Goal: Transaction & Acquisition: Purchase product/service

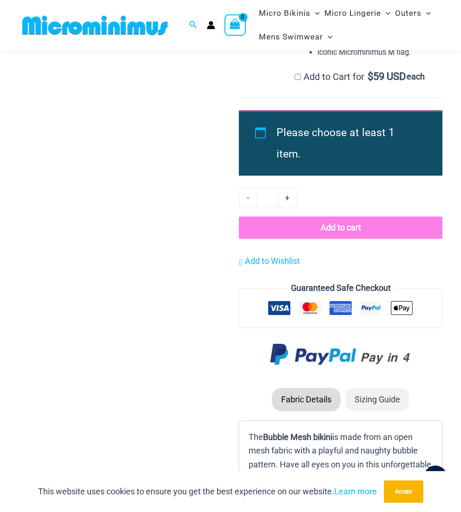
scroll to position [1477, 0]
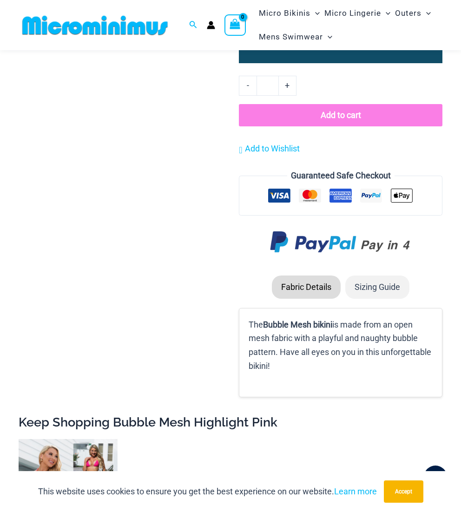
type input "**********"
click at [392, 276] on li "Sizing Guide" at bounding box center [377, 287] width 64 height 23
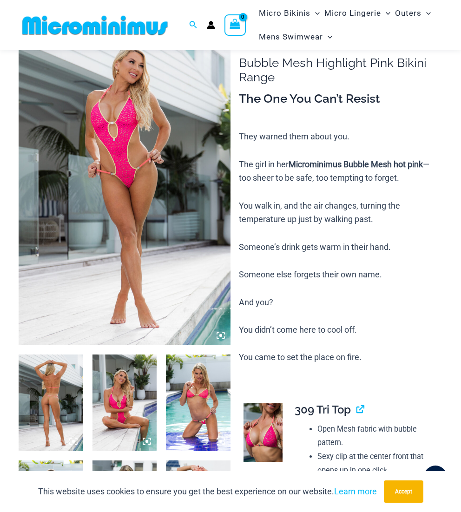
scroll to position [55, 0]
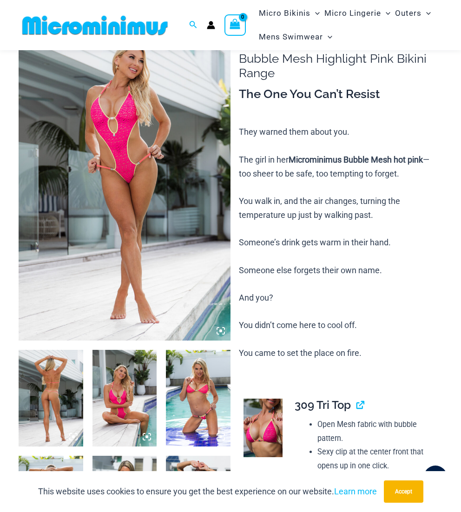
click at [269, 419] on img at bounding box center [263, 428] width 39 height 59
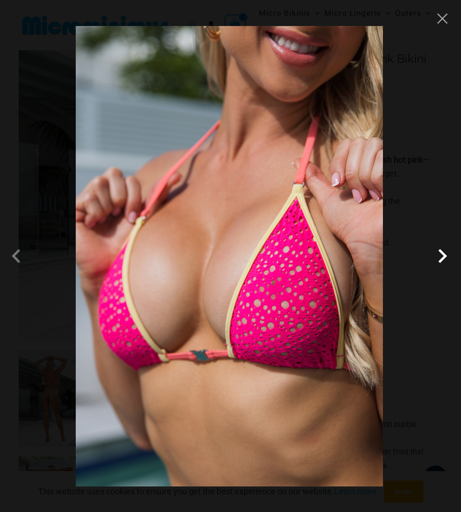
click at [455, 256] on span at bounding box center [442, 256] width 28 height 28
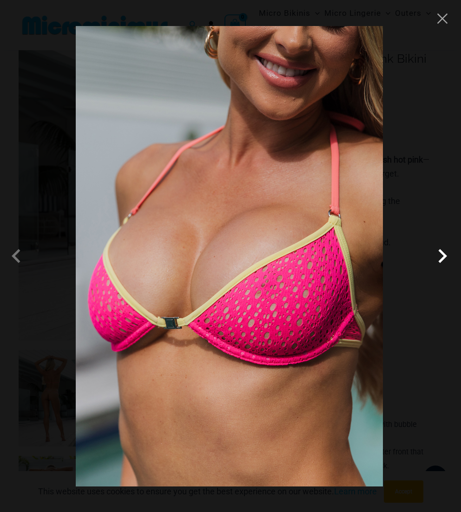
click at [440, 259] on span at bounding box center [442, 256] width 28 height 28
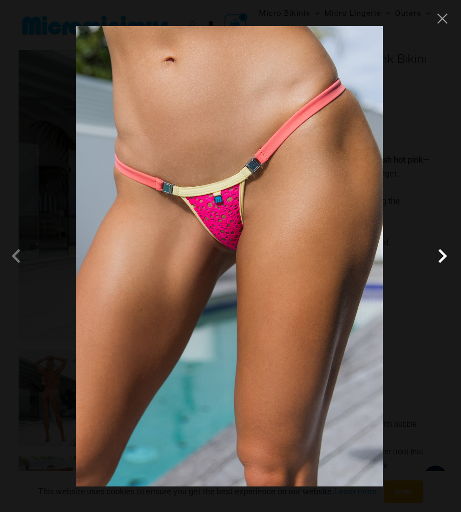
click at [439, 253] on span at bounding box center [442, 256] width 28 height 28
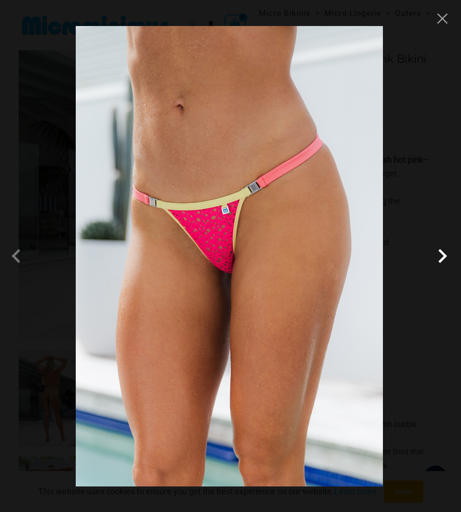
click at [448, 257] on span at bounding box center [442, 256] width 28 height 28
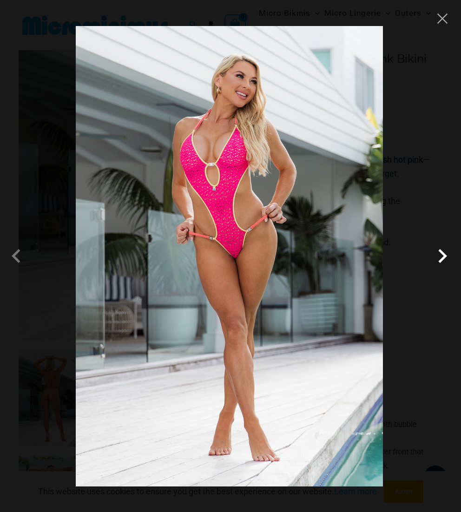
click at [443, 258] on span at bounding box center [442, 256] width 28 height 28
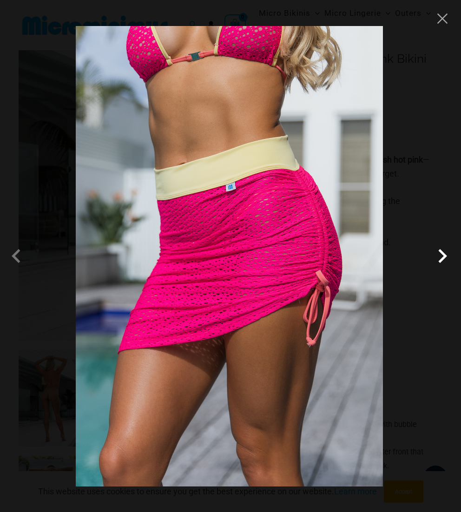
click at [447, 255] on span at bounding box center [442, 256] width 28 height 28
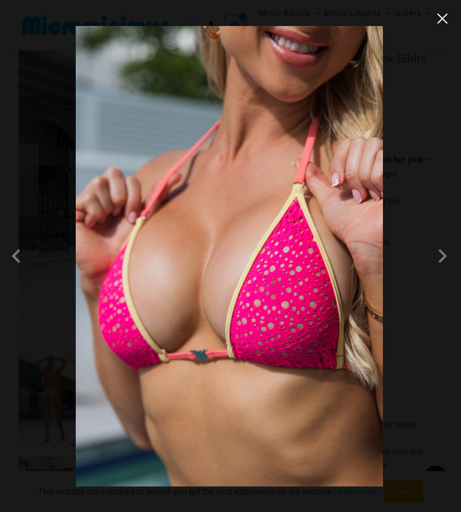
click at [446, 20] on button "Close" at bounding box center [442, 19] width 14 height 14
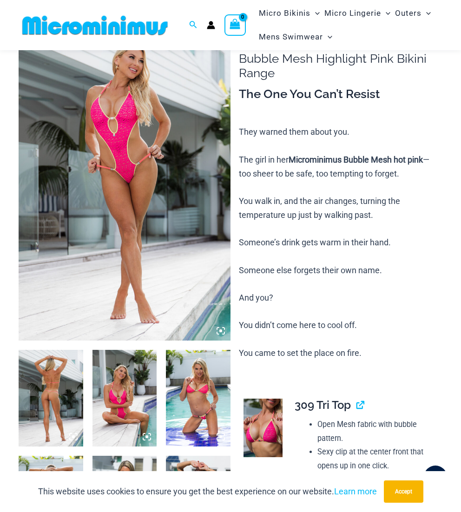
click at [124, 224] on img at bounding box center [125, 182] width 212 height 318
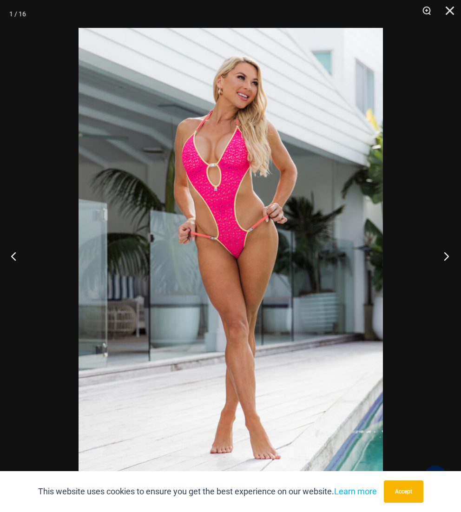
click at [448, 256] on button "Next" at bounding box center [443, 256] width 35 height 46
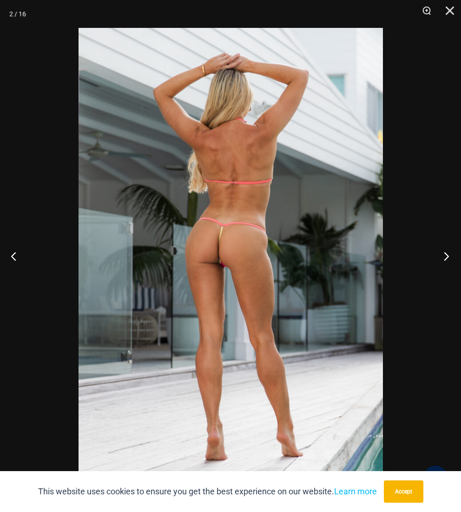
click at [442, 253] on button "Next" at bounding box center [443, 256] width 35 height 46
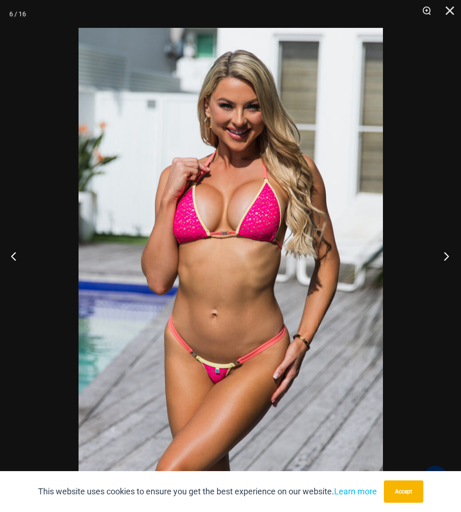
click at [442, 258] on button "Next" at bounding box center [443, 256] width 35 height 46
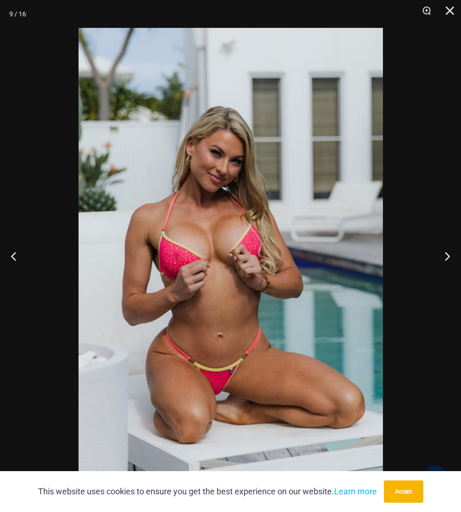
click at [182, 219] on img at bounding box center [231, 256] width 304 height 456
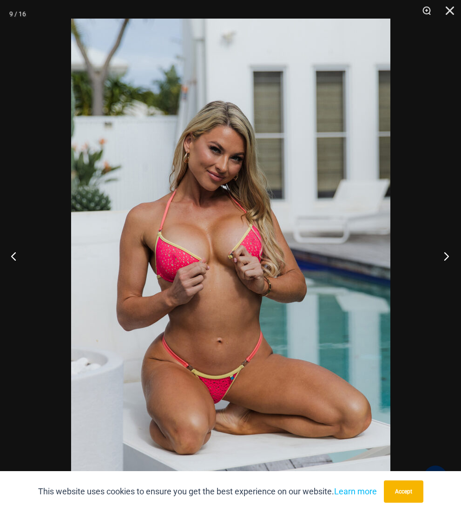
click at [452, 253] on button "Next" at bounding box center [443, 256] width 35 height 46
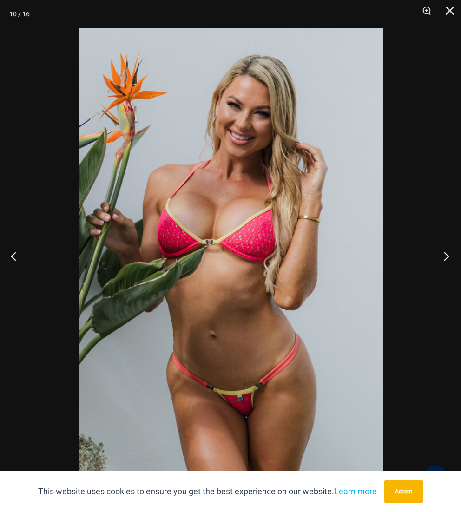
click at [449, 254] on button "Next" at bounding box center [443, 256] width 35 height 46
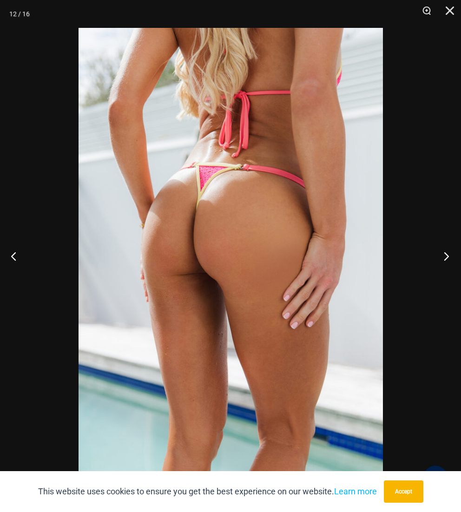
click at [441, 252] on button "Next" at bounding box center [443, 256] width 35 height 46
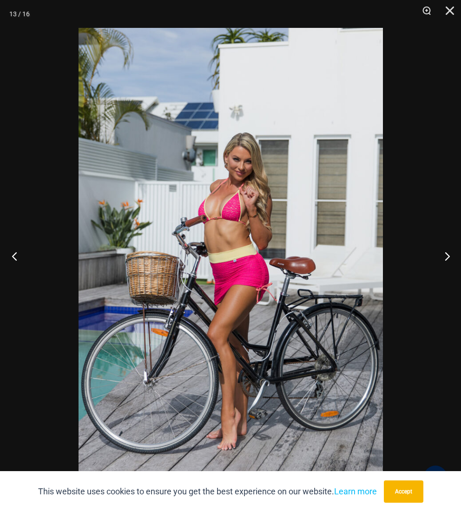
click at [24, 257] on button "Previous" at bounding box center [17, 256] width 35 height 46
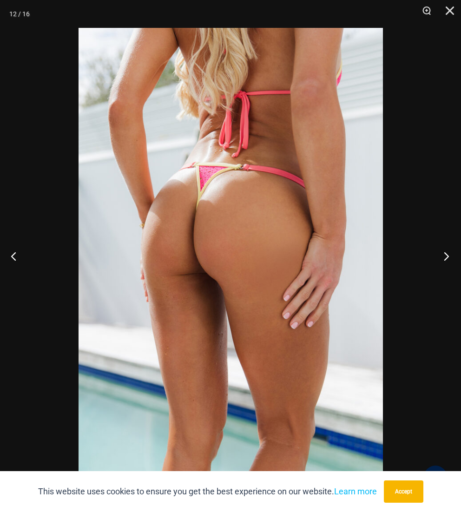
click at [450, 255] on button "Next" at bounding box center [443, 256] width 35 height 46
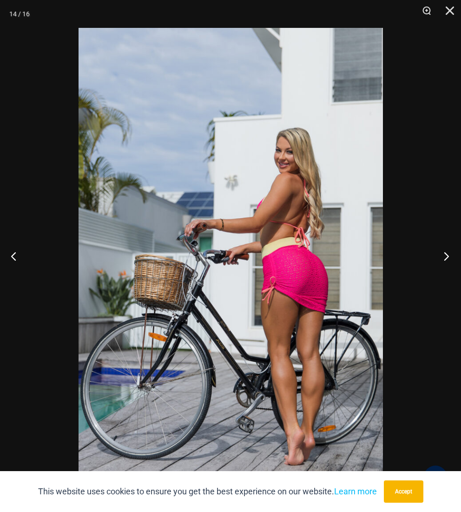
click at [440, 253] on button "Next" at bounding box center [443, 256] width 35 height 46
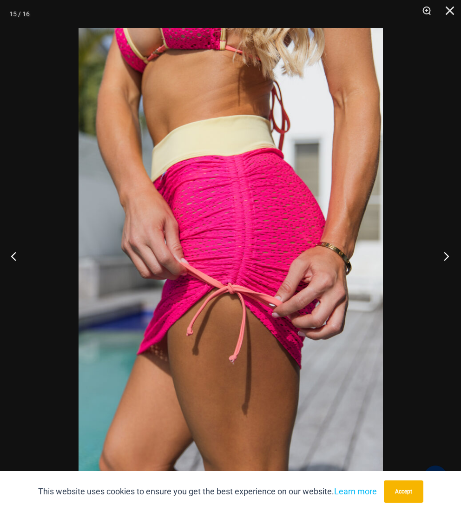
click at [448, 257] on button "Next" at bounding box center [443, 256] width 35 height 46
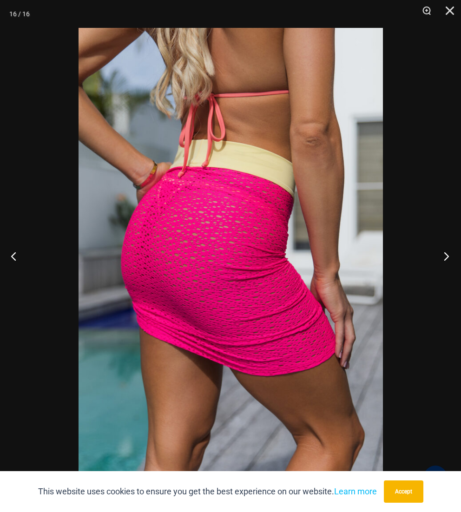
click at [447, 253] on button "Next" at bounding box center [443, 256] width 35 height 46
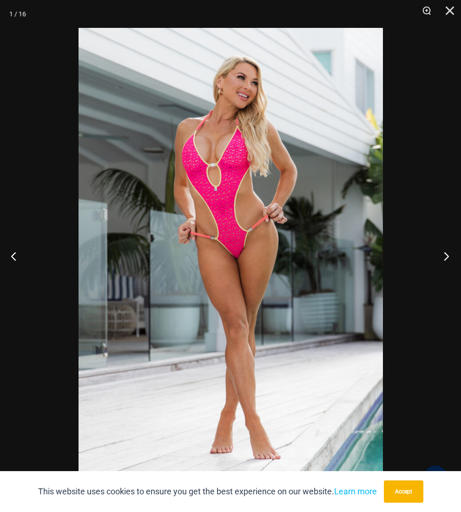
click at [447, 256] on button "Next" at bounding box center [443, 256] width 35 height 46
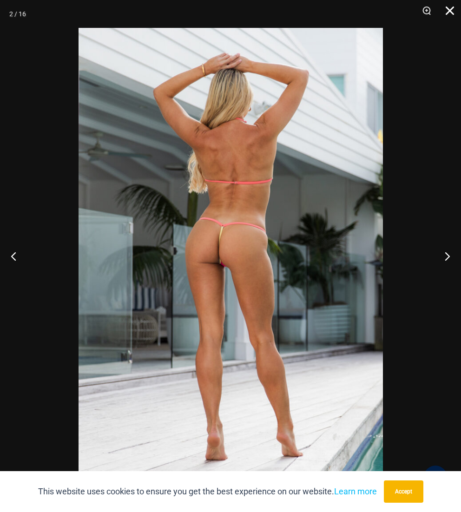
click at [445, 6] on button "Close" at bounding box center [446, 14] width 23 height 28
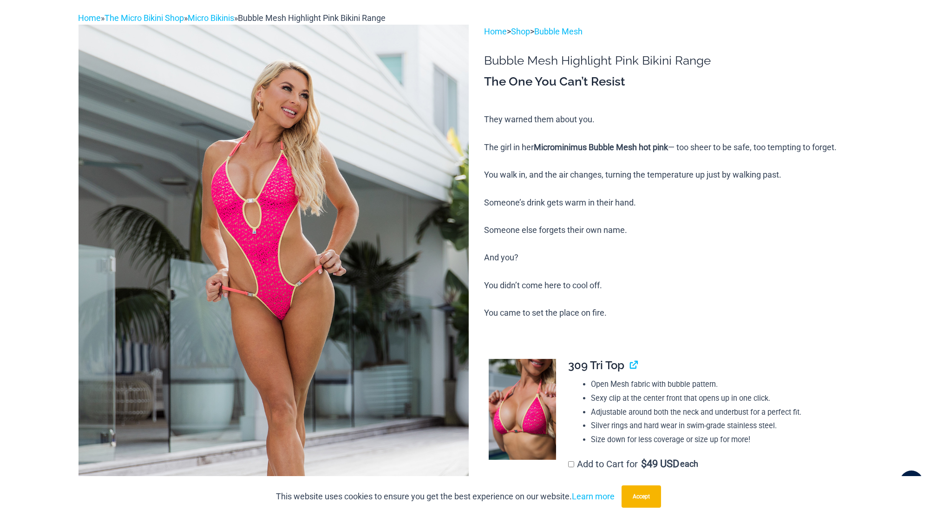
scroll to position [0, 0]
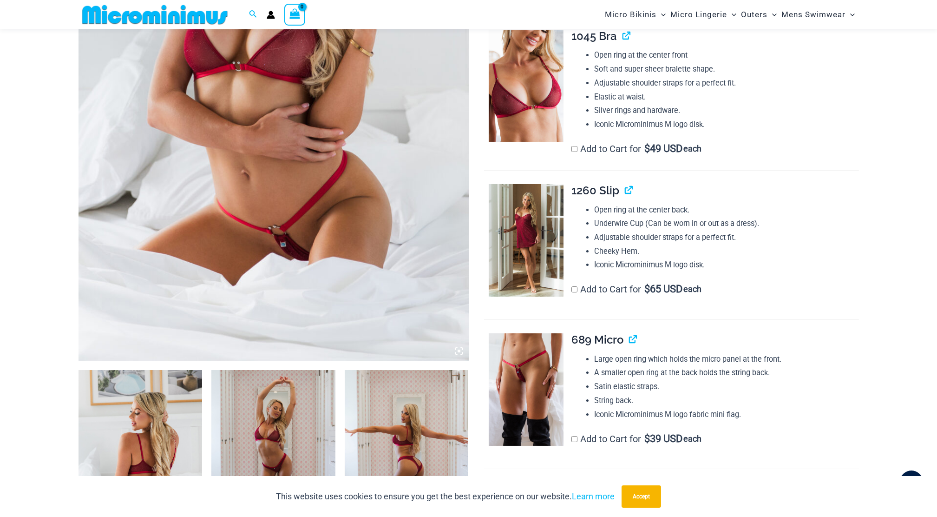
scroll to position [62, 0]
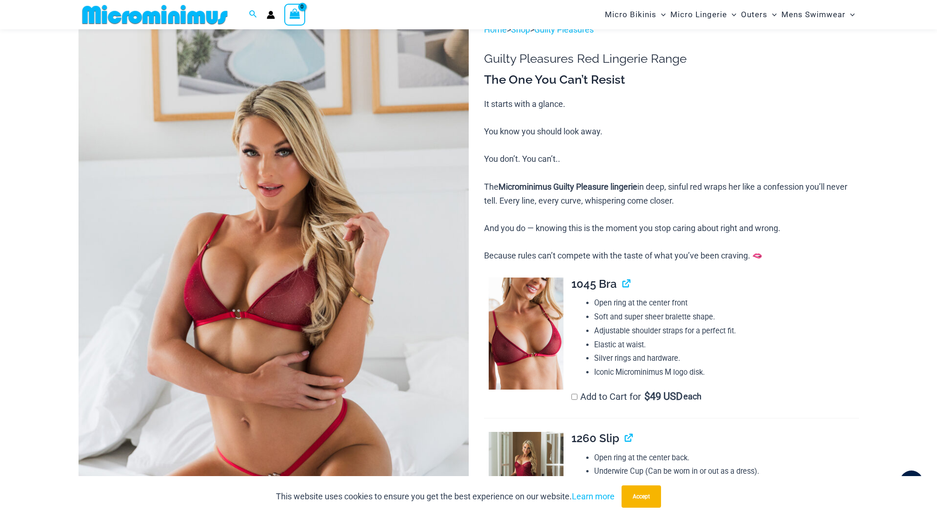
type input "**********"
click at [333, 114] on img at bounding box center [274, 316] width 390 height 586
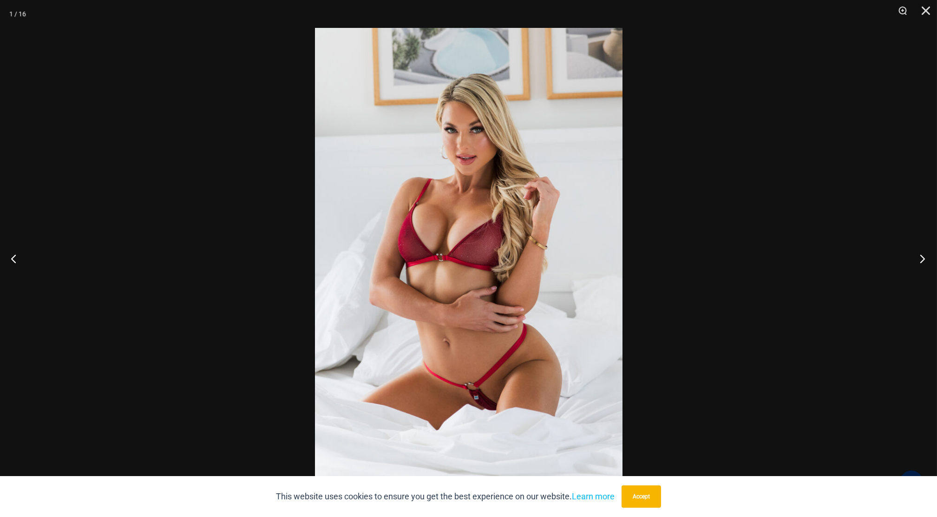
click at [929, 259] on button "Next" at bounding box center [919, 258] width 35 height 46
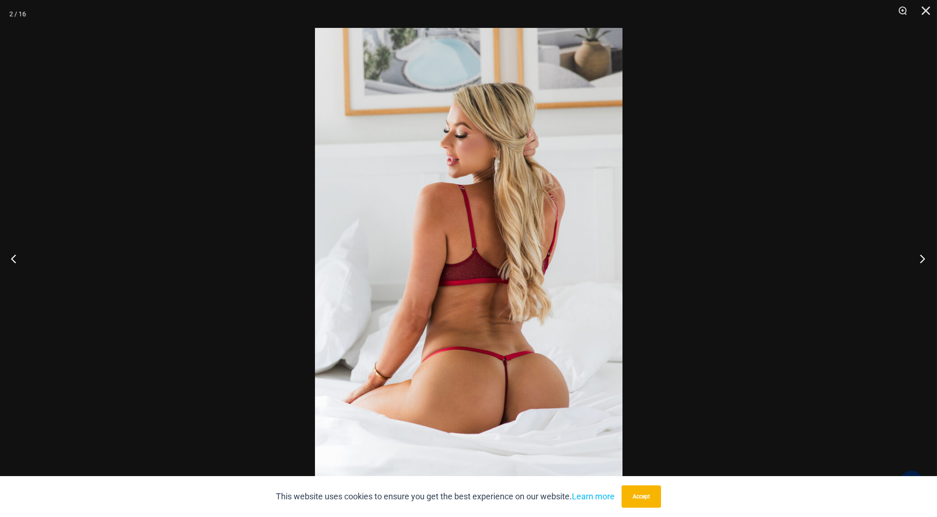
click at [925, 258] on button "Next" at bounding box center [919, 258] width 35 height 46
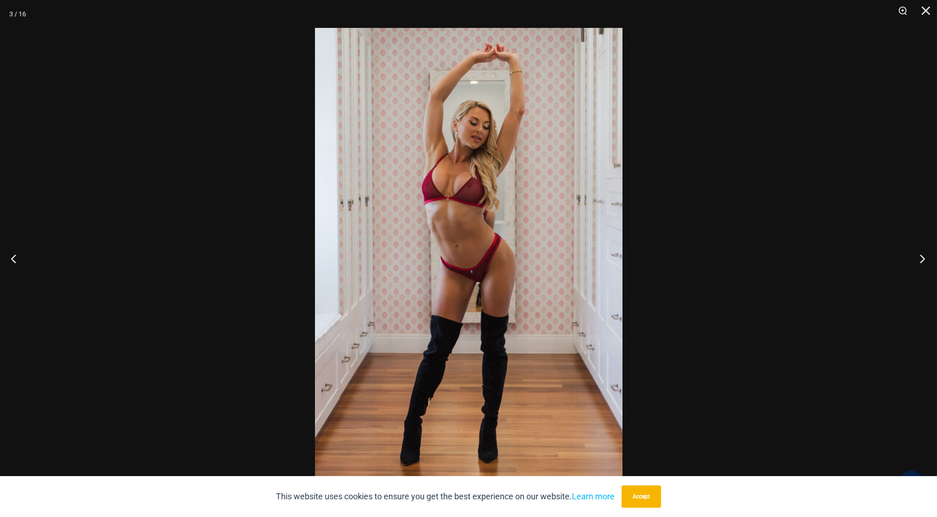
click at [923, 254] on button "Next" at bounding box center [919, 258] width 35 height 46
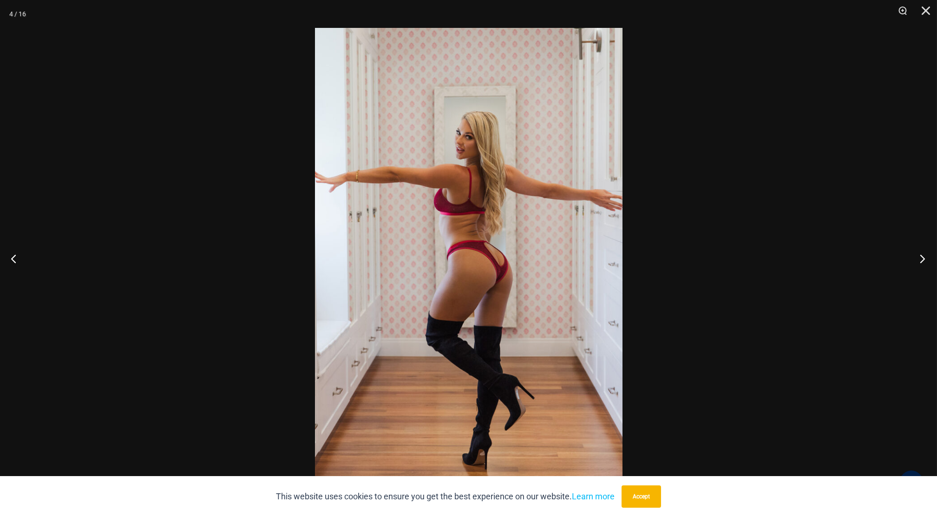
click at [916, 255] on button "Next" at bounding box center [919, 258] width 35 height 46
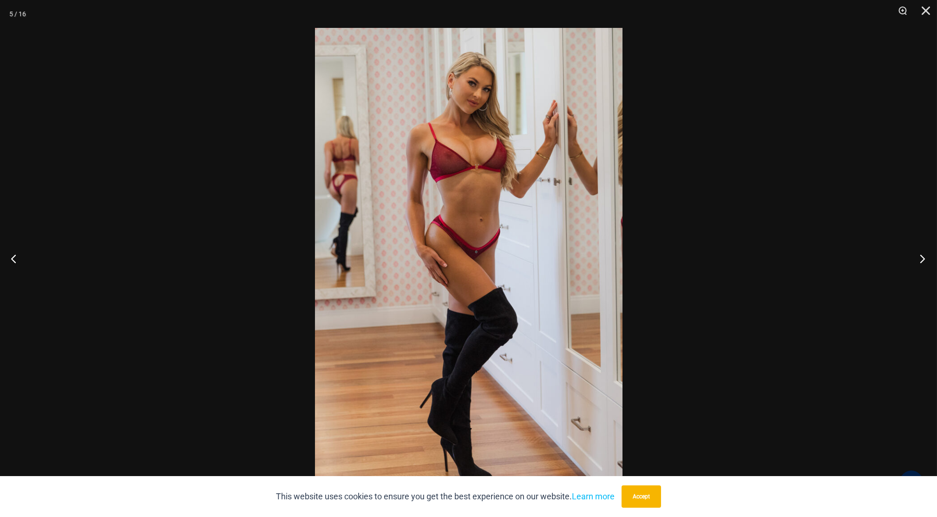
click at [923, 254] on button "Next" at bounding box center [919, 258] width 35 height 46
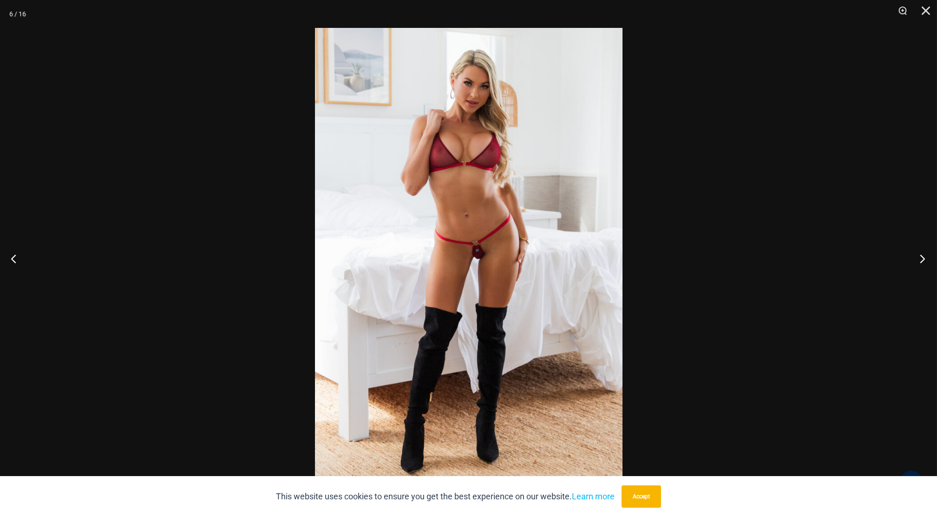
click at [925, 258] on button "Next" at bounding box center [919, 258] width 35 height 46
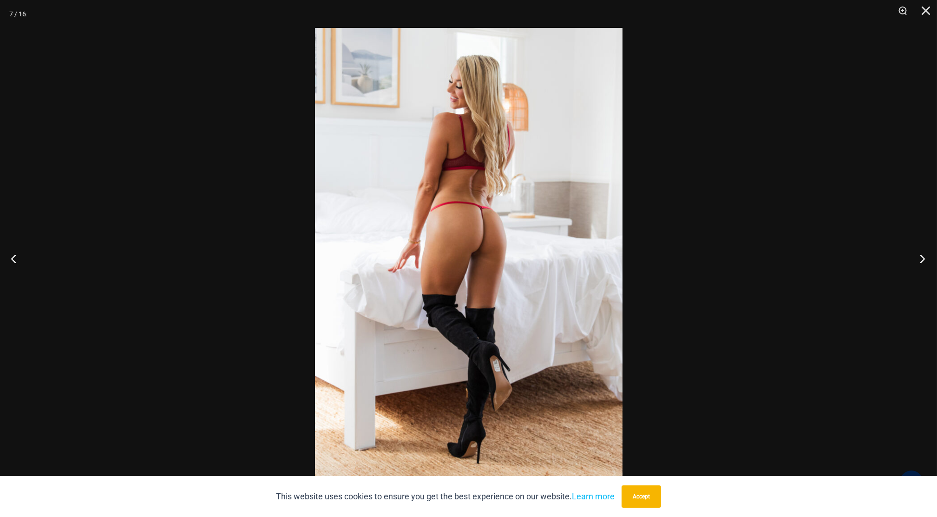
click at [926, 260] on button "Next" at bounding box center [919, 258] width 35 height 46
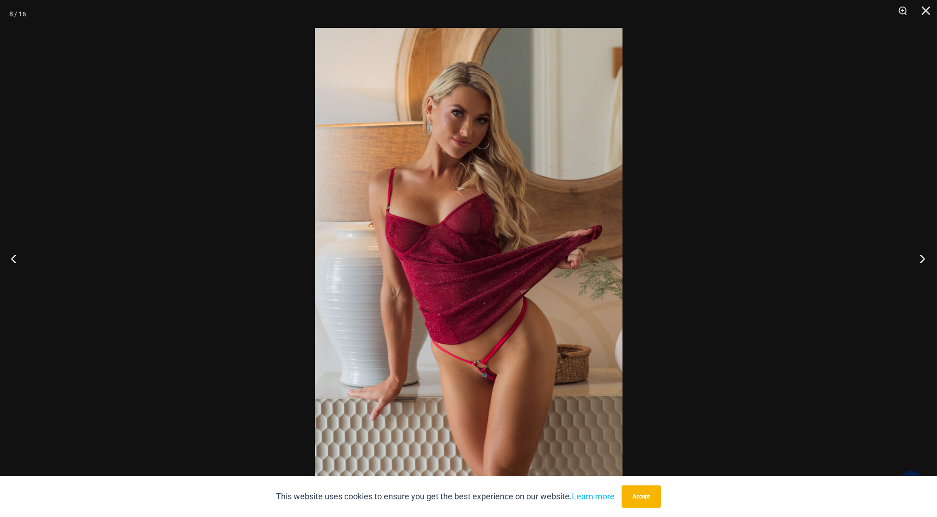
click at [923, 257] on button "Next" at bounding box center [919, 258] width 35 height 46
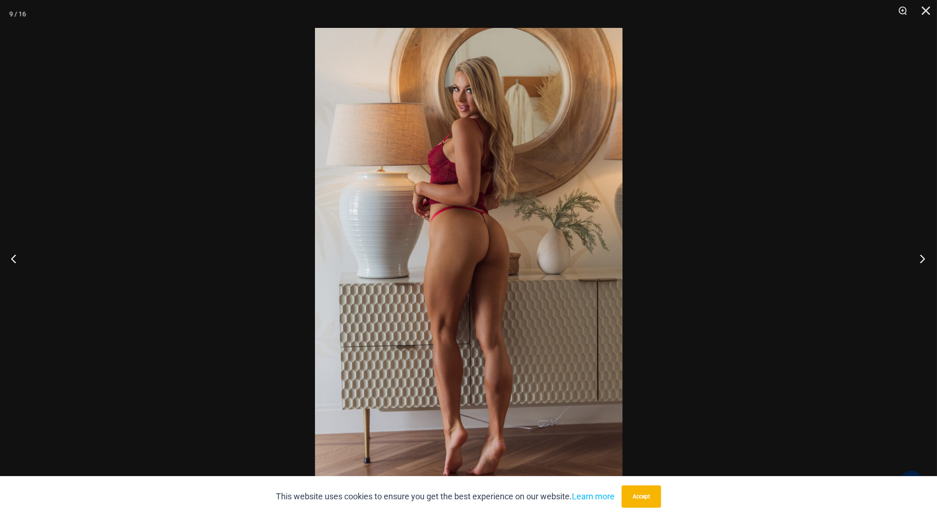
click at [929, 261] on button "Next" at bounding box center [919, 258] width 35 height 46
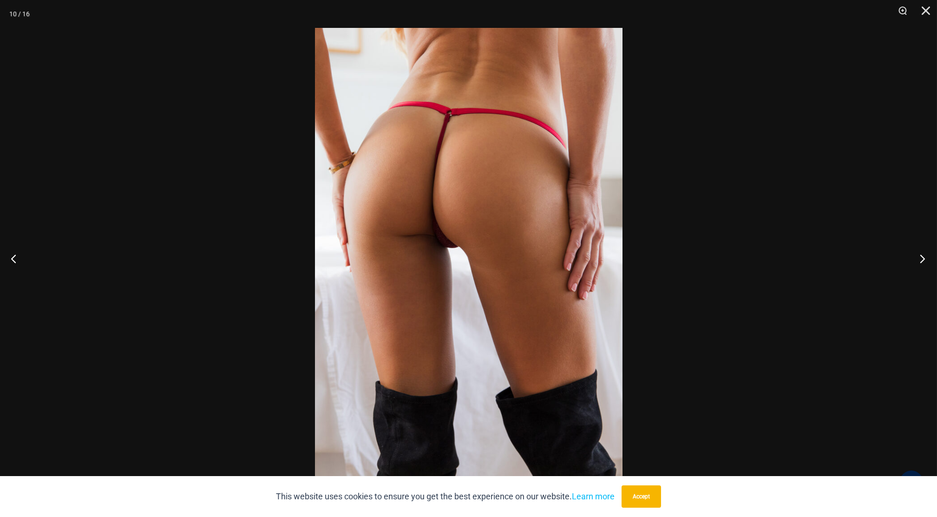
click at [916, 250] on button "Next" at bounding box center [919, 258] width 35 height 46
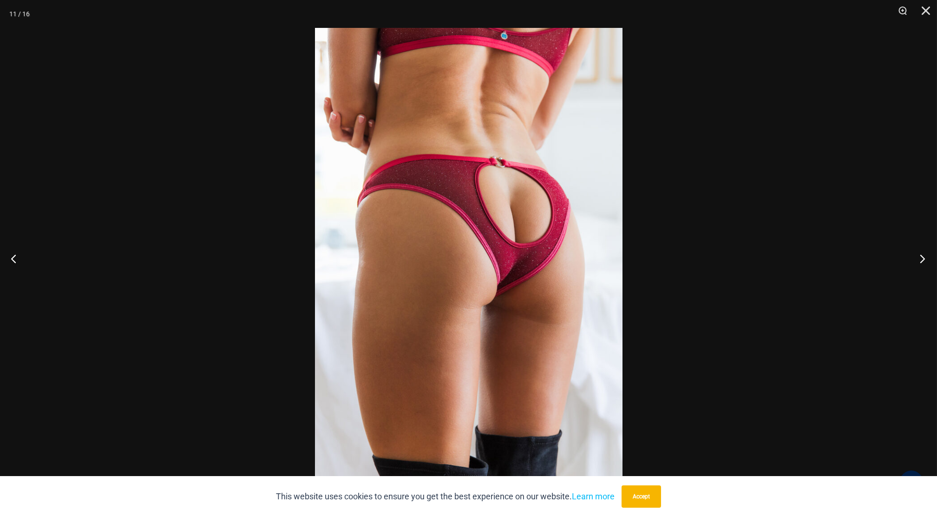
click at [928, 256] on button "Next" at bounding box center [919, 258] width 35 height 46
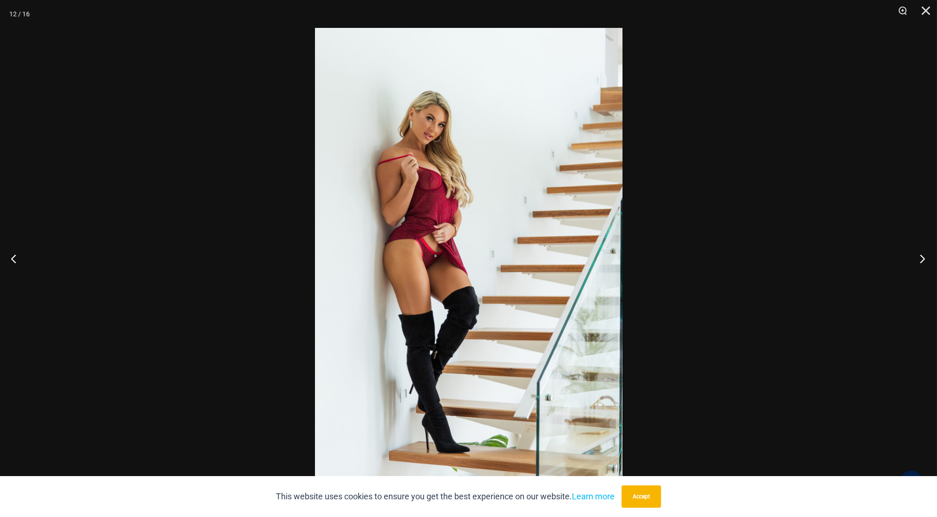
click at [924, 258] on button "Next" at bounding box center [919, 258] width 35 height 46
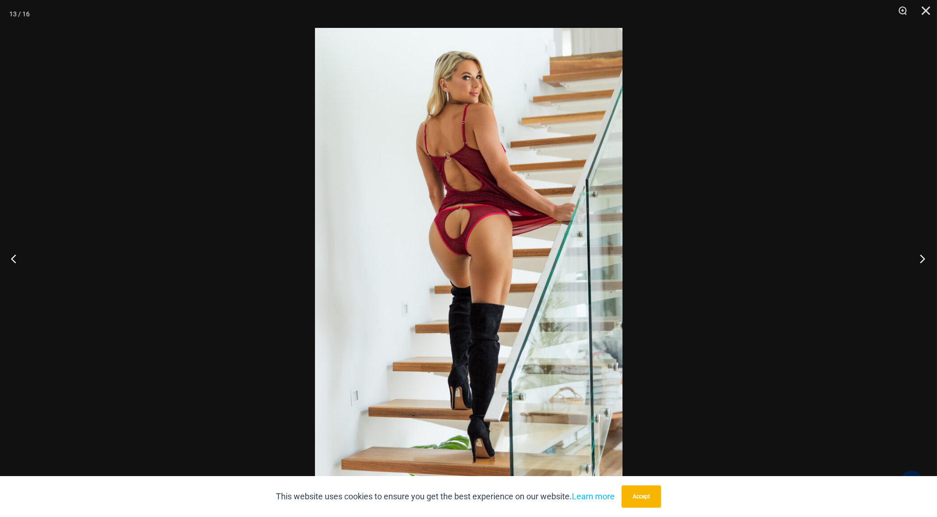
click at [917, 251] on button "Next" at bounding box center [919, 258] width 35 height 46
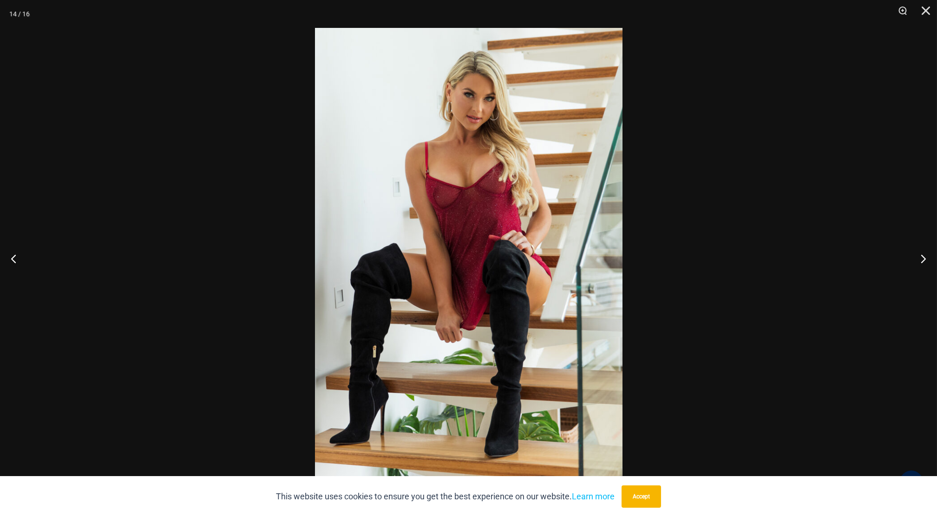
click at [530, 276] on img at bounding box center [469, 258] width 308 height 461
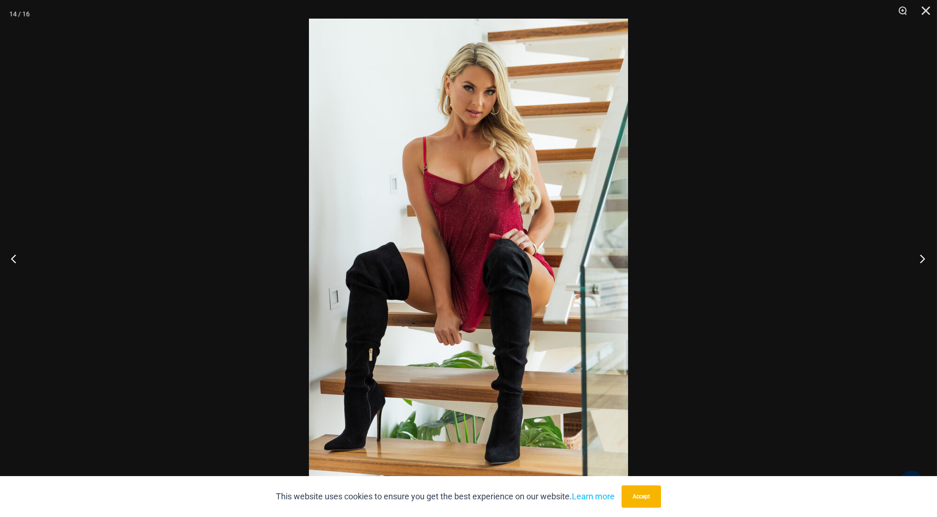
click at [923, 254] on button "Next" at bounding box center [919, 258] width 35 height 46
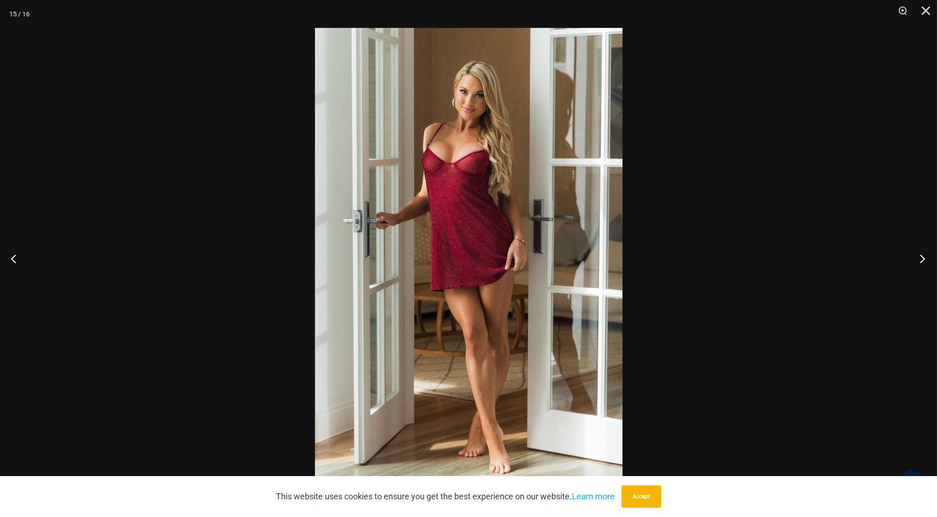
click at [917, 256] on button "Next" at bounding box center [919, 258] width 35 height 46
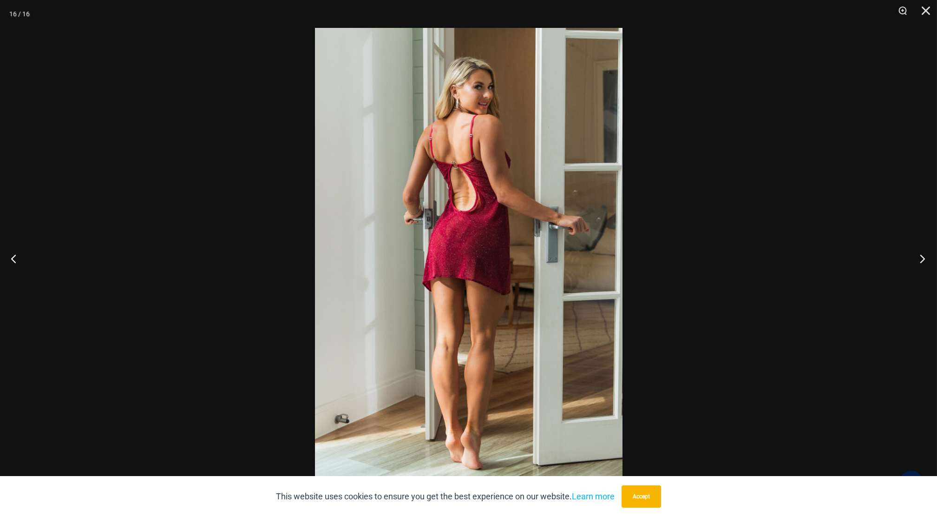
click at [924, 260] on button "Next" at bounding box center [919, 258] width 35 height 46
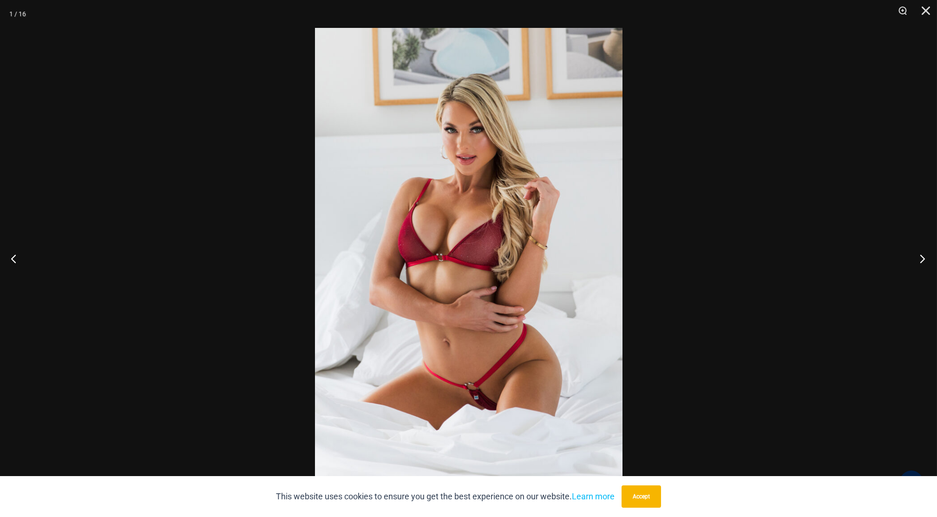
click at [914, 250] on button "Next" at bounding box center [919, 258] width 35 height 46
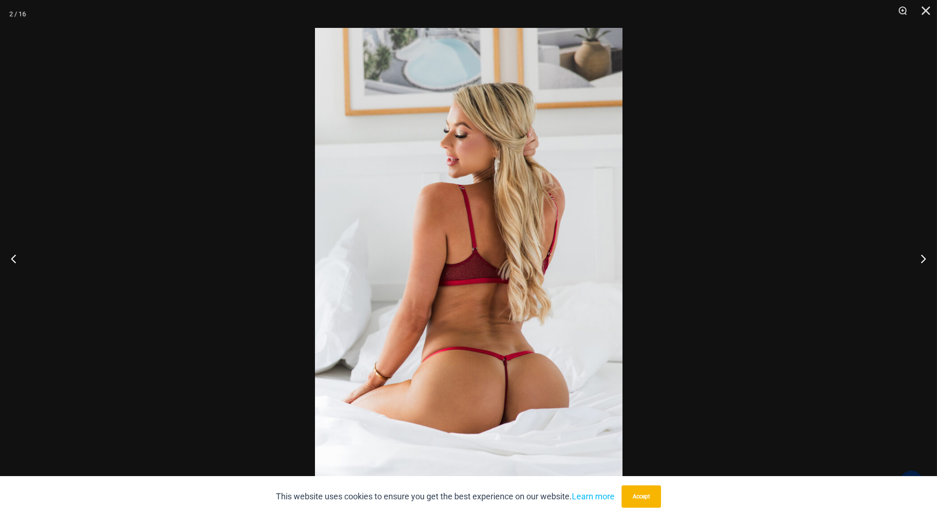
click at [703, 203] on div at bounding box center [468, 258] width 937 height 517
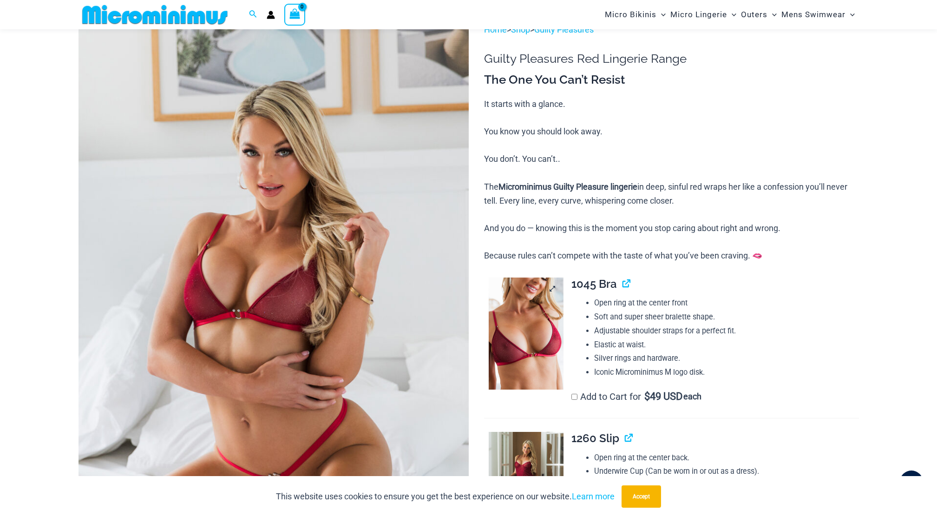
click at [558, 315] on img at bounding box center [526, 333] width 75 height 112
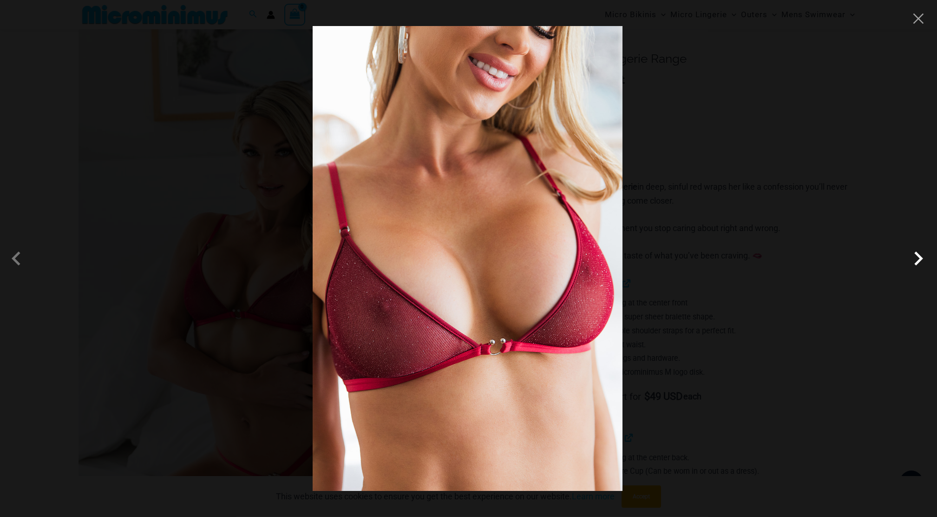
click at [906, 258] on span at bounding box center [919, 258] width 28 height 28
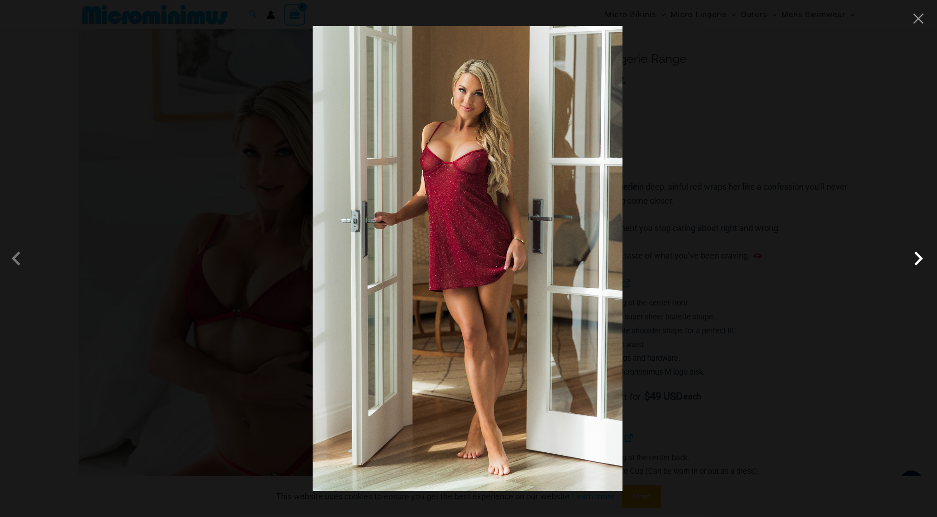
click at [918, 261] on span at bounding box center [919, 258] width 28 height 28
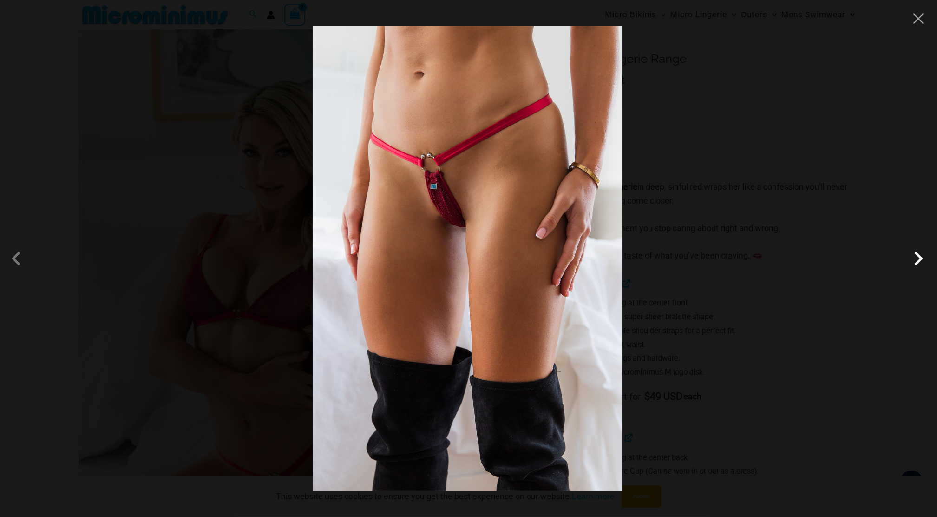
click at [915, 255] on span at bounding box center [919, 258] width 28 height 28
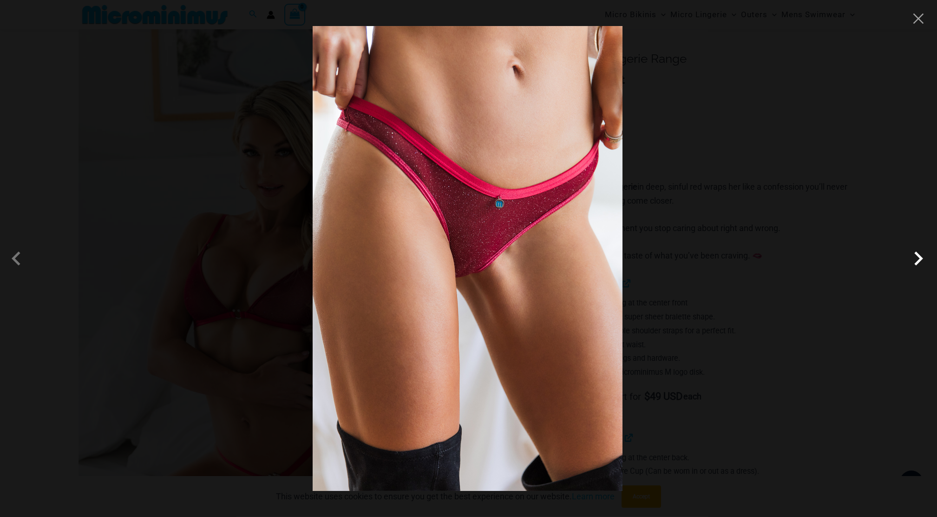
click at [917, 257] on span at bounding box center [919, 258] width 28 height 28
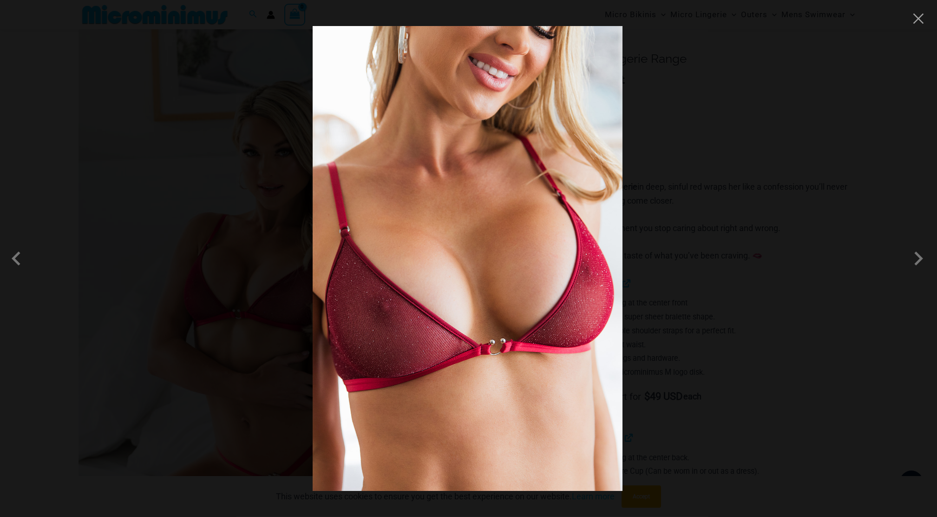
click at [738, 265] on div at bounding box center [468, 258] width 937 height 517
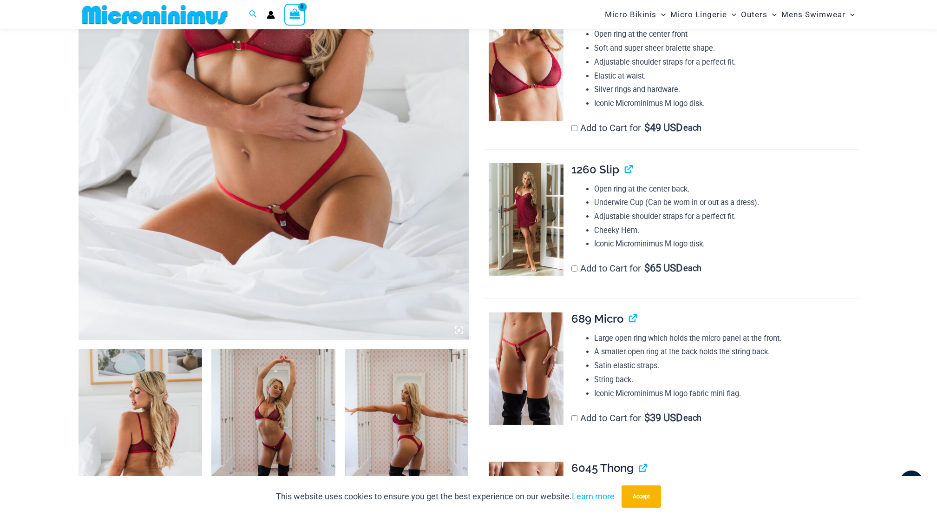
scroll to position [309, 0]
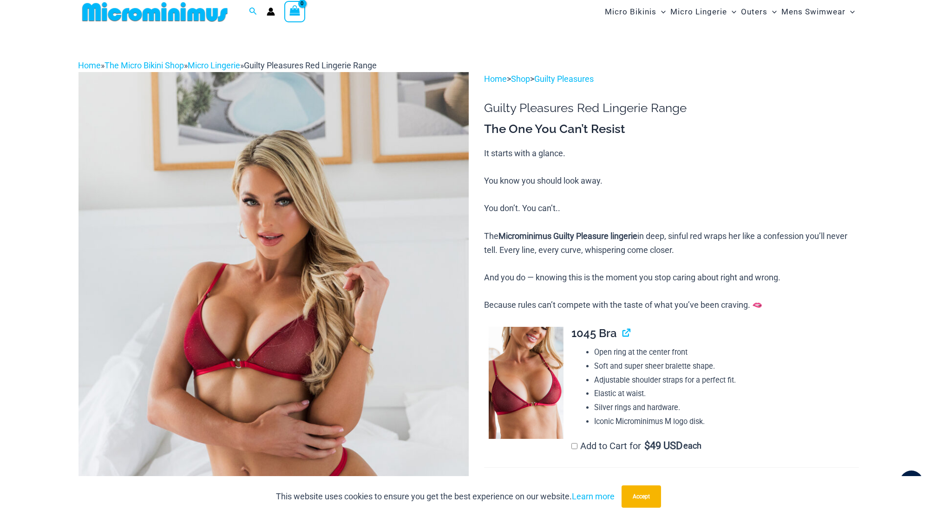
scroll to position [0, 0]
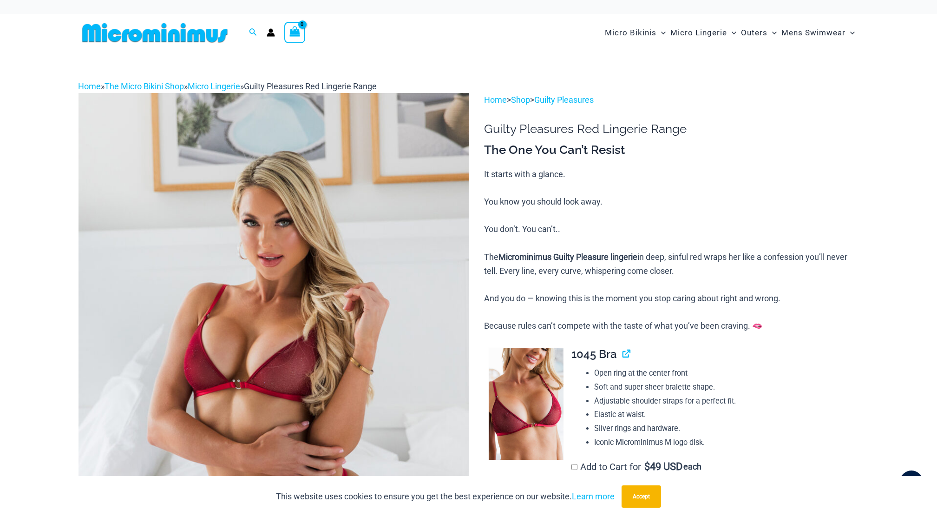
click at [395, 51] on div "Search for: Search Search No products in the cart. No products in the cart. Con…" at bounding box center [264, 33] width 370 height 38
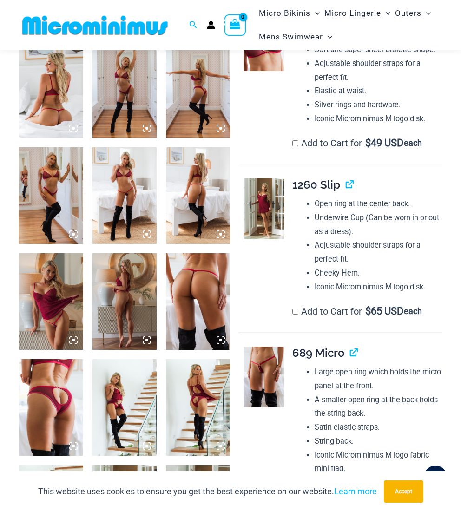
scroll to position [240, 0]
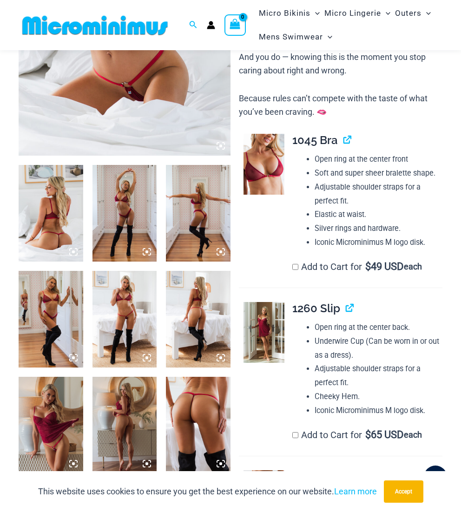
click at [295, 261] on label "Add to Cart for $ 49 USD each" at bounding box center [357, 266] width 130 height 11
click at [300, 432] on label "Add to Cart for $ 65 USD each" at bounding box center [357, 434] width 130 height 11
